Goal: Find specific page/section: Find specific page/section

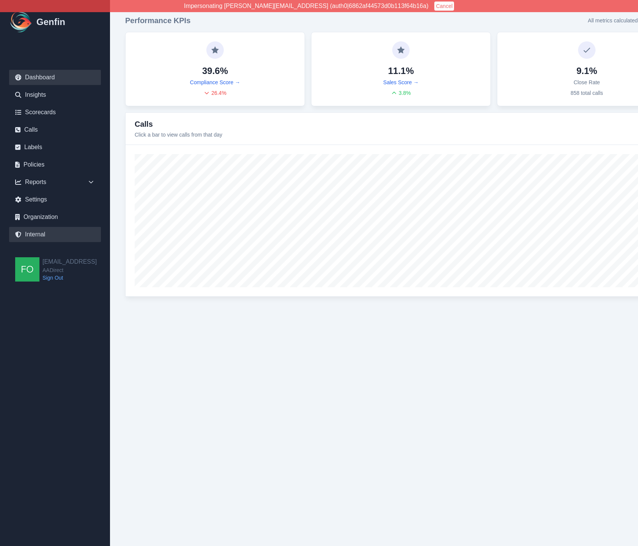
click at [43, 234] on link "Internal" at bounding box center [55, 234] width 92 height 15
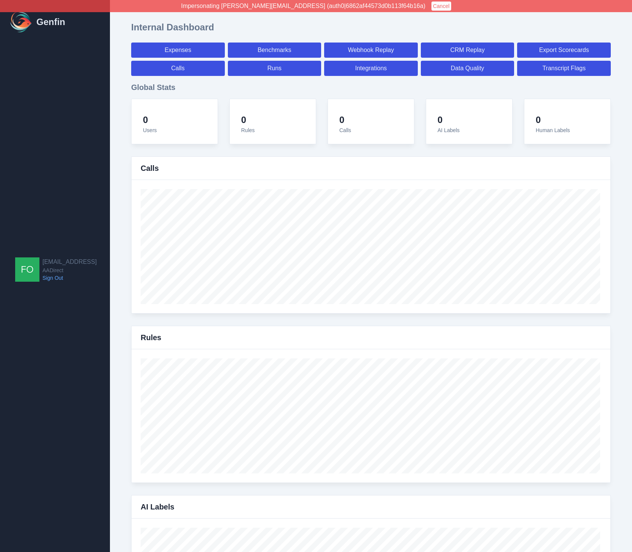
select select "paid"
select select "7"
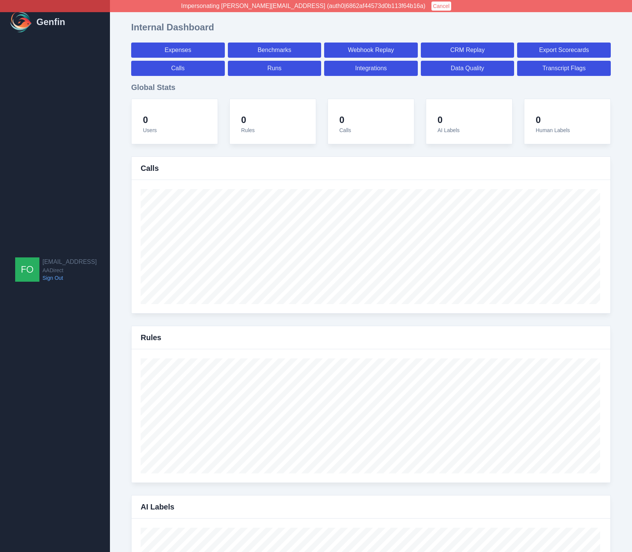
select select "paid"
select select "7"
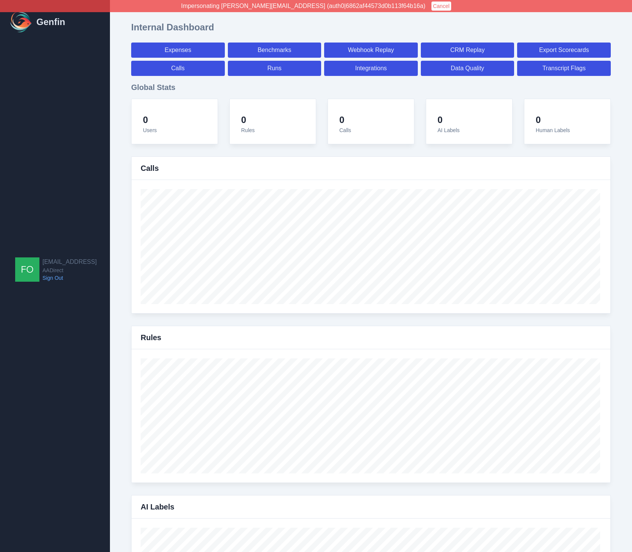
select select "7"
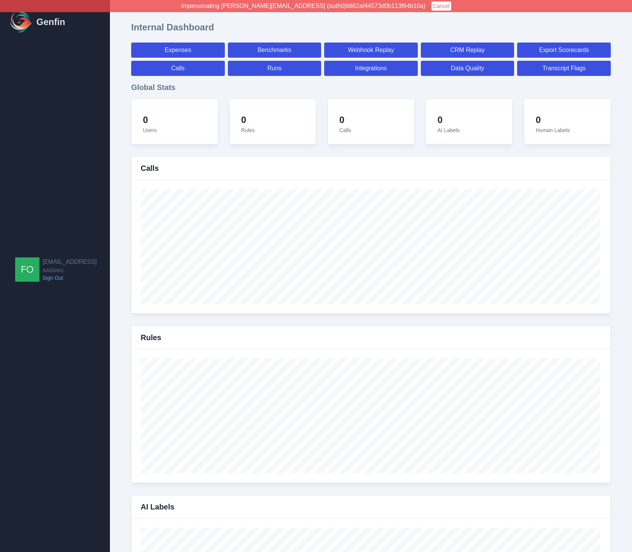
select select "7"
select select "paid"
select select "7"
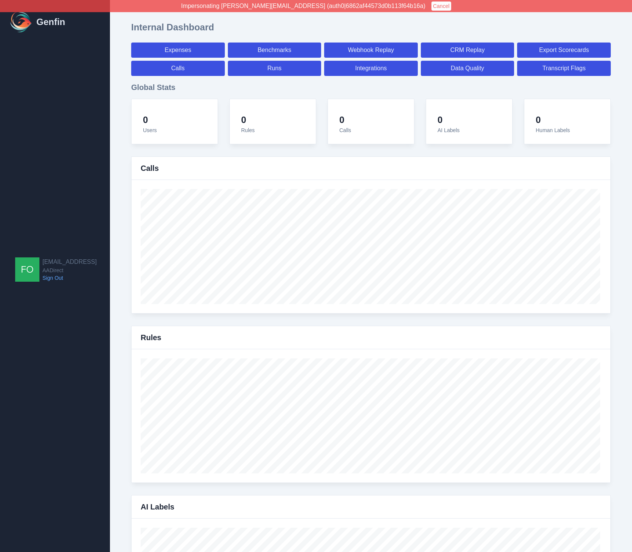
select select "7"
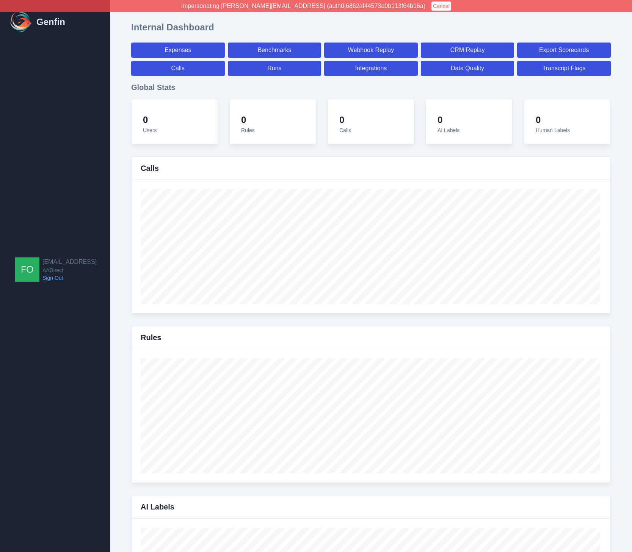
select select "7"
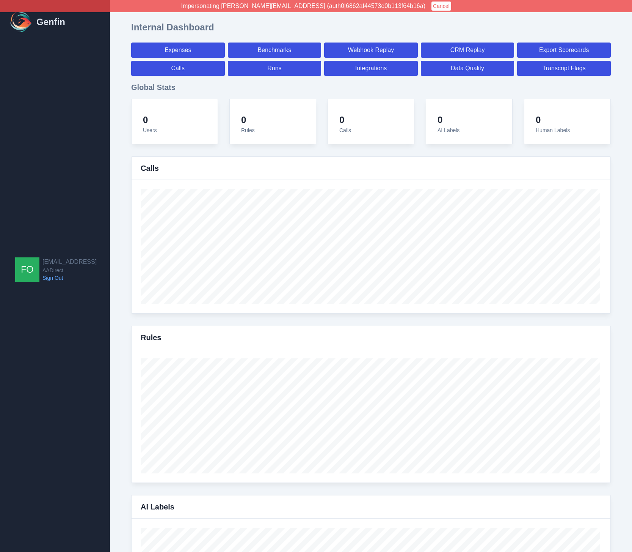
select select "7"
select select "paid"
select select "7"
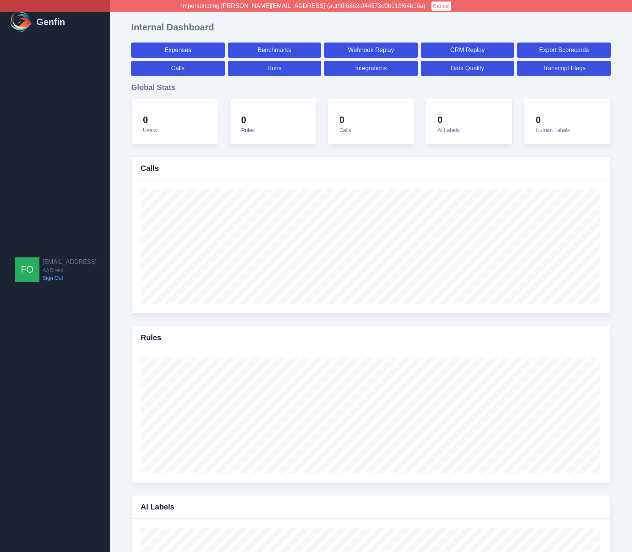
select select "paid"
select select "7"
select select "paid"
select select "7"
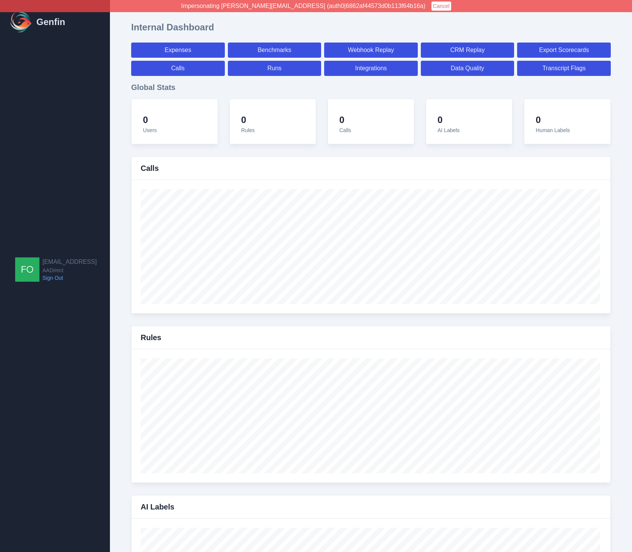
select select "7"
select select "paid"
select select "7"
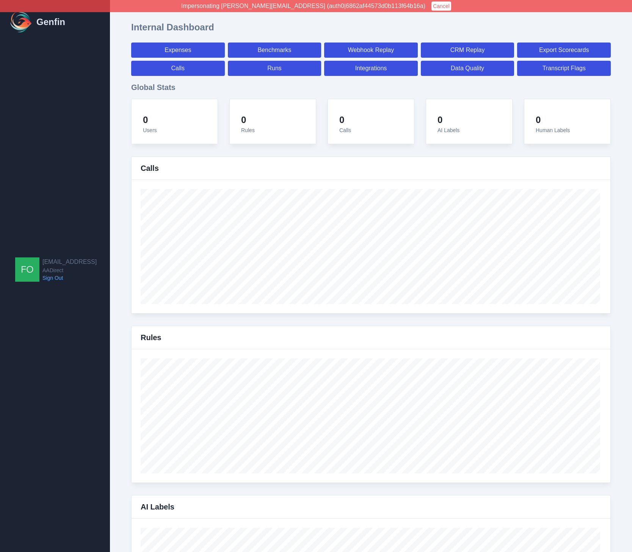
select select "paid"
select select "7"
select select "paid"
select select "7"
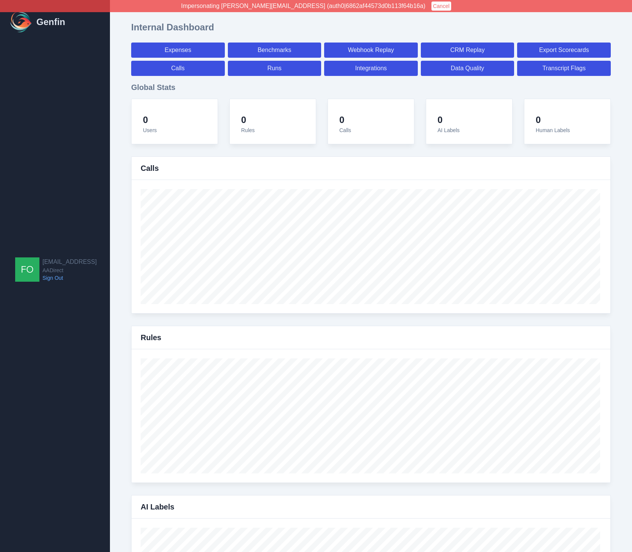
select select "7"
select select "paid"
select select "7"
select select "paid"
select select "7"
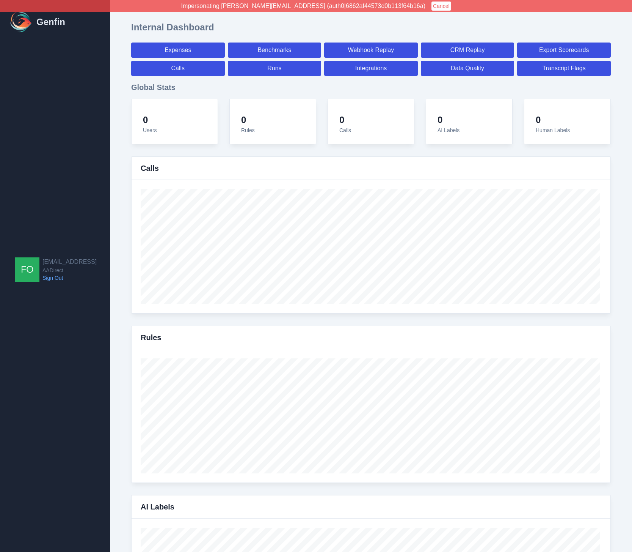
select select "7"
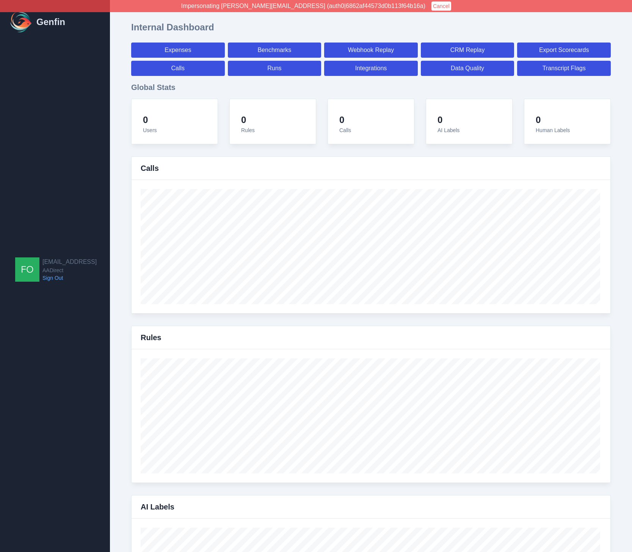
select select "paid"
select select "7"
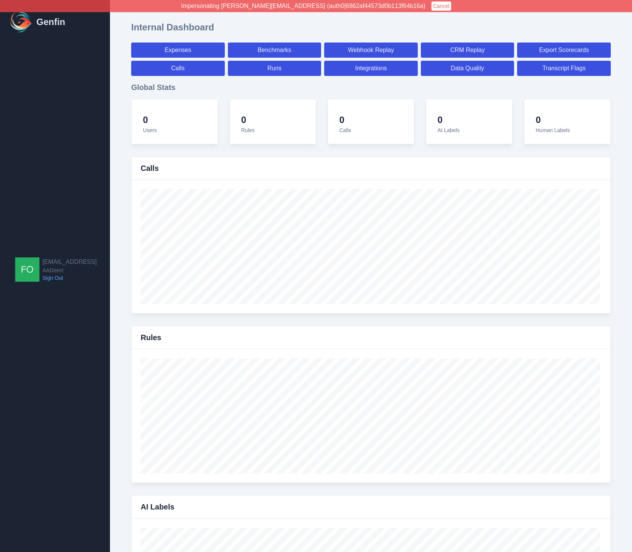
select select "paid"
select select "7"
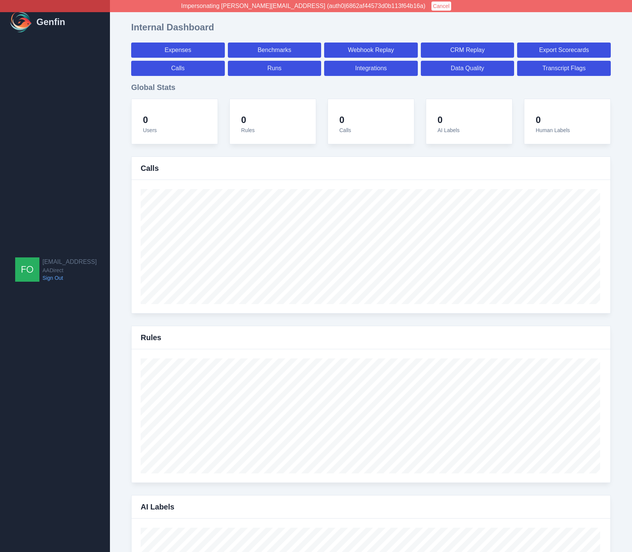
select select "7"
select select "paid"
select select "7"
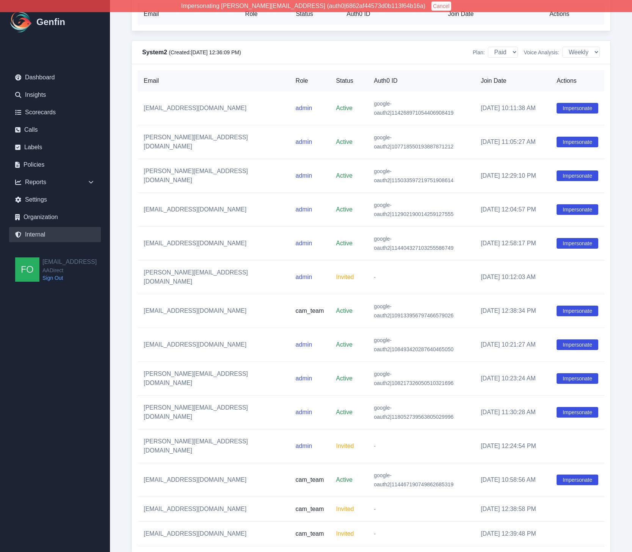
click at [181, 497] on td "[EMAIL_ADDRESS][DOMAIN_NAME]" at bounding box center [214, 509] width 152 height 25
click at [182, 497] on td "[EMAIL_ADDRESS][DOMAIN_NAME]" at bounding box center [214, 509] width 152 height 25
click at [156, 497] on td "[EMAIL_ADDRESS][DOMAIN_NAME]" at bounding box center [214, 509] width 152 height 25
click at [169, 497] on td "[EMAIL_ADDRESS][DOMAIN_NAME]" at bounding box center [214, 509] width 152 height 25
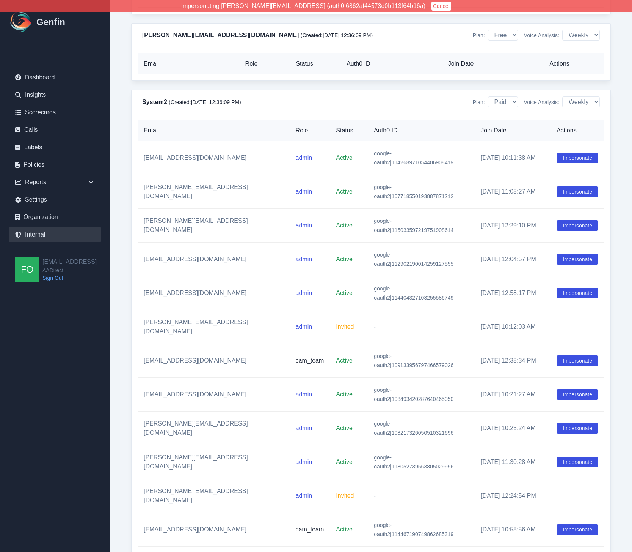
scroll to position [7116, 0]
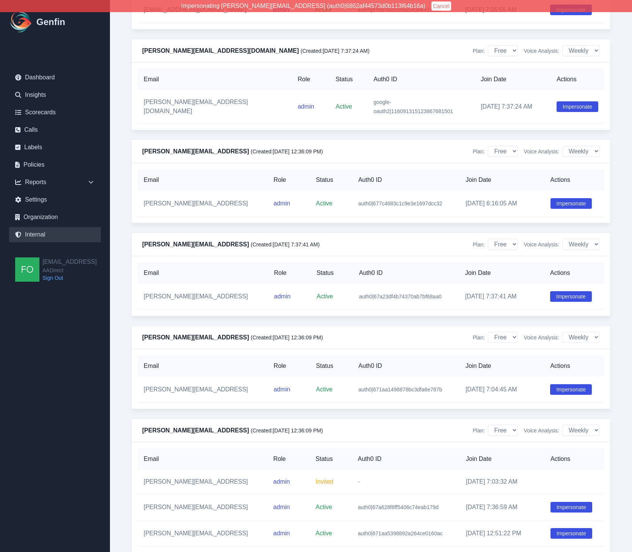
scroll to position [3812, 0]
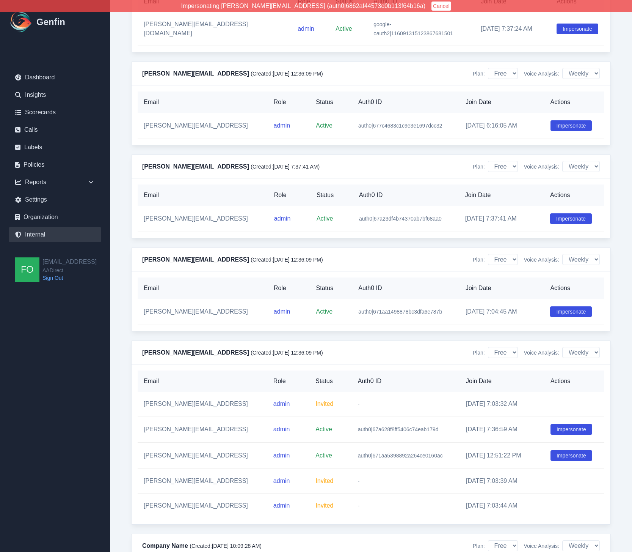
drag, startPoint x: 130, startPoint y: 62, endPoint x: 96, endPoint y: 4, distance: 67.5
click at [129, 61] on div "Internal Dashboard Expenses Benchmarks Webhook Replay CRM Replay Export Scoreca…" at bounding box center [371, 532] width 492 height 8658
